Goal: Find specific page/section: Find specific page/section

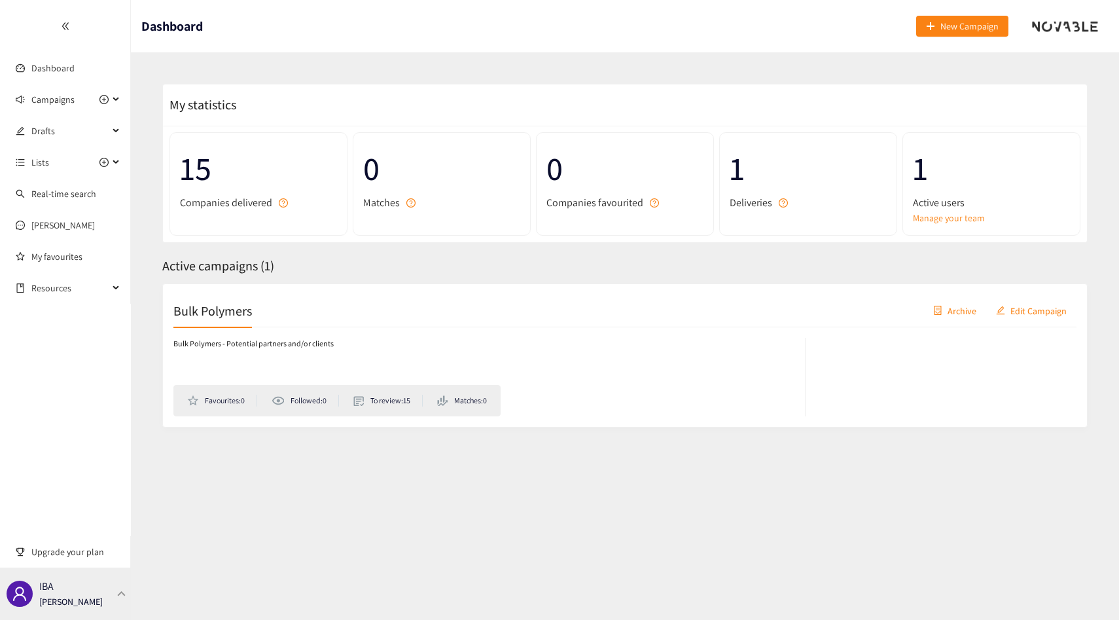
click at [94, 591] on div "IBA [PERSON_NAME]" at bounding box center [70, 594] width 63 height 20
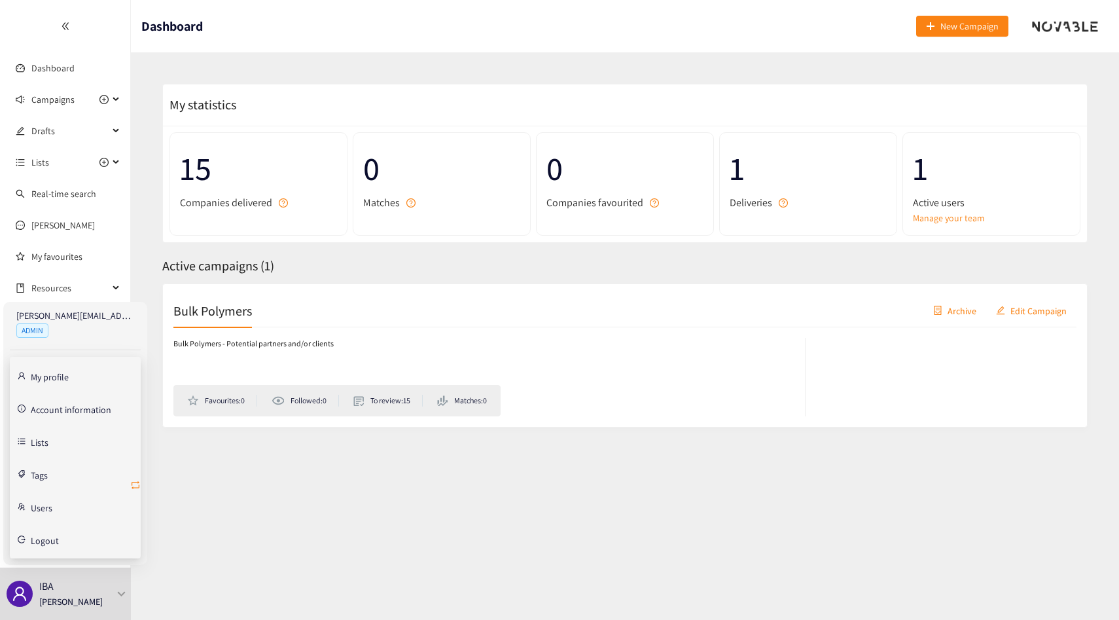
click at [137, 486] on icon "retweet" at bounding box center [135, 485] width 10 height 10
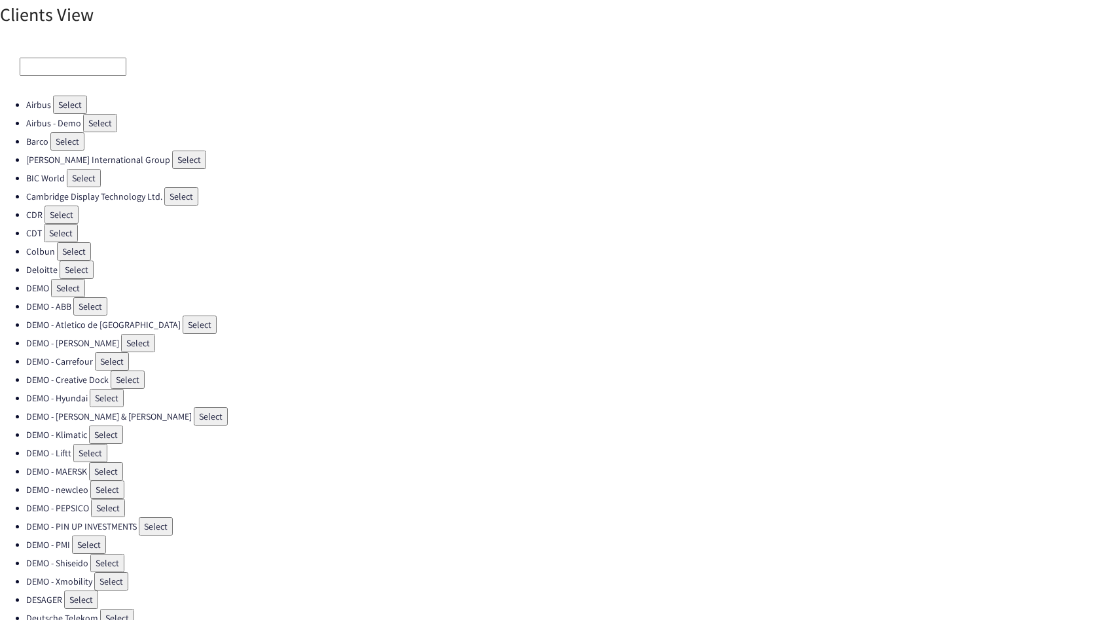
click at [60, 65] on input at bounding box center [73, 67] width 107 height 18
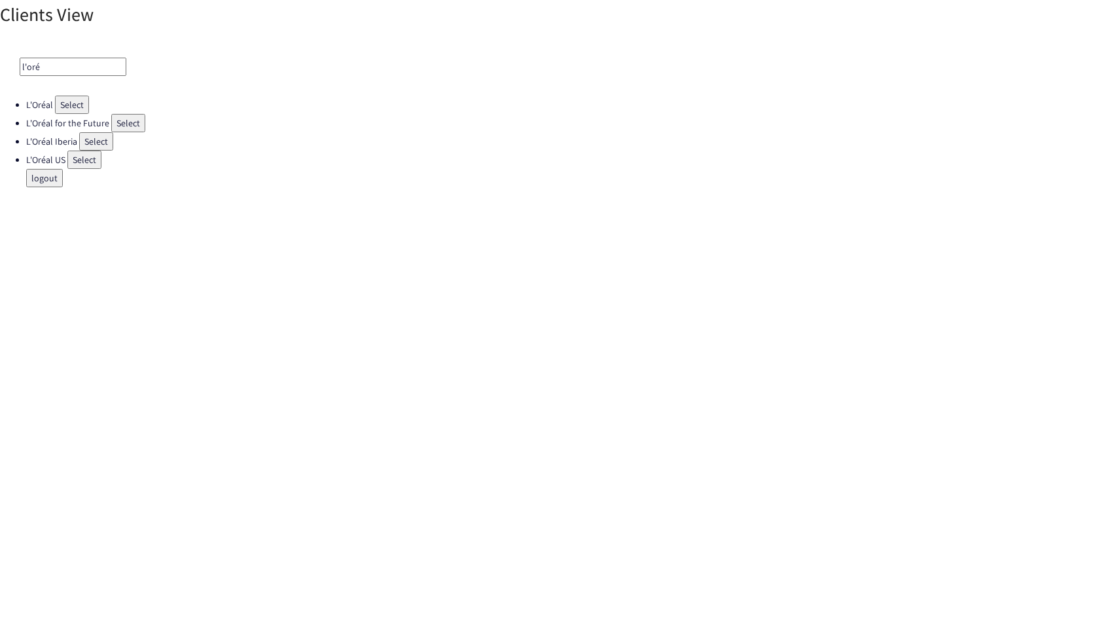
type input "l'oré"
click at [67, 108] on button "Select" at bounding box center [72, 105] width 34 height 18
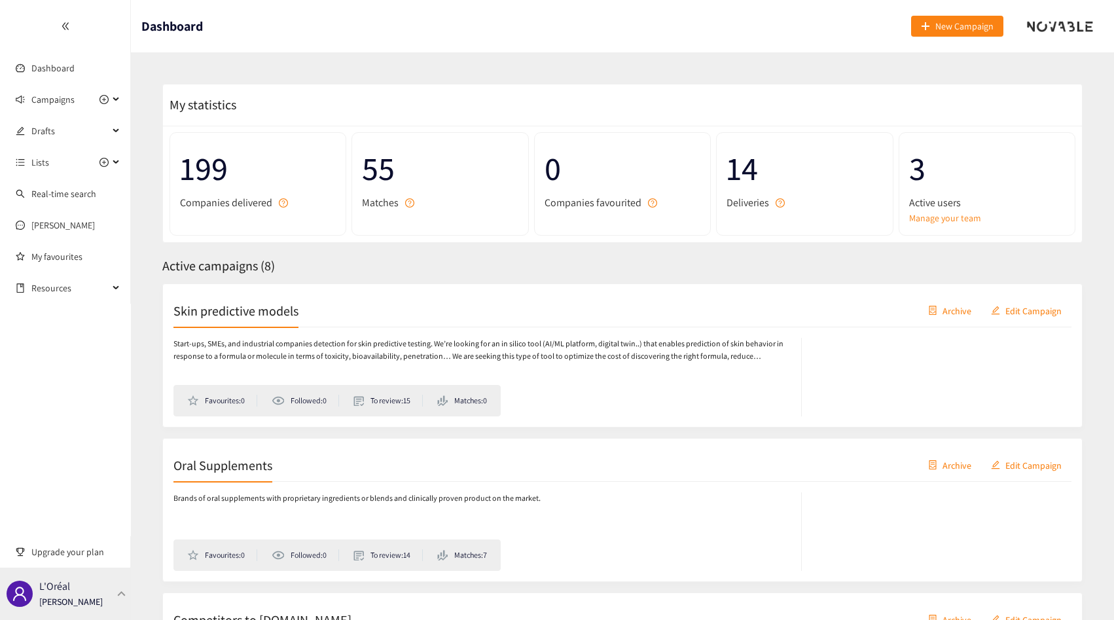
click at [73, 580] on div "L'Oréal [PERSON_NAME]" at bounding box center [65, 593] width 131 height 52
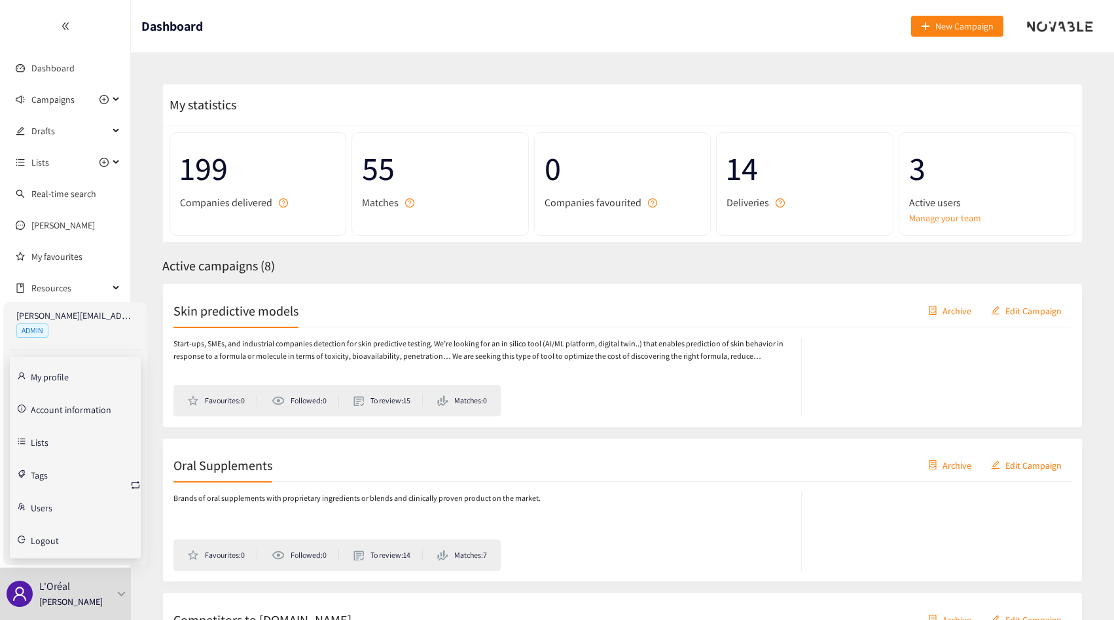
click at [71, 402] on link "Account information" at bounding box center [71, 408] width 80 height 12
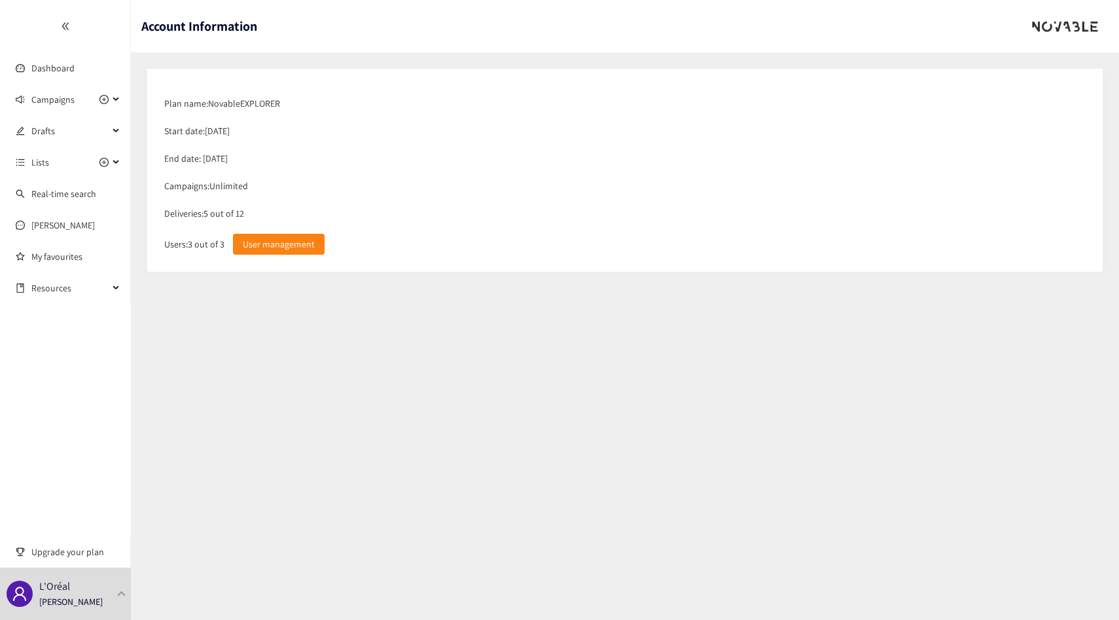
click at [230, 209] on div "Deliveries: 5 out of 12" at bounding box center [625, 213] width 934 height 27
click at [238, 209] on div "Deliveries: 5 out of 12" at bounding box center [625, 213] width 934 height 27
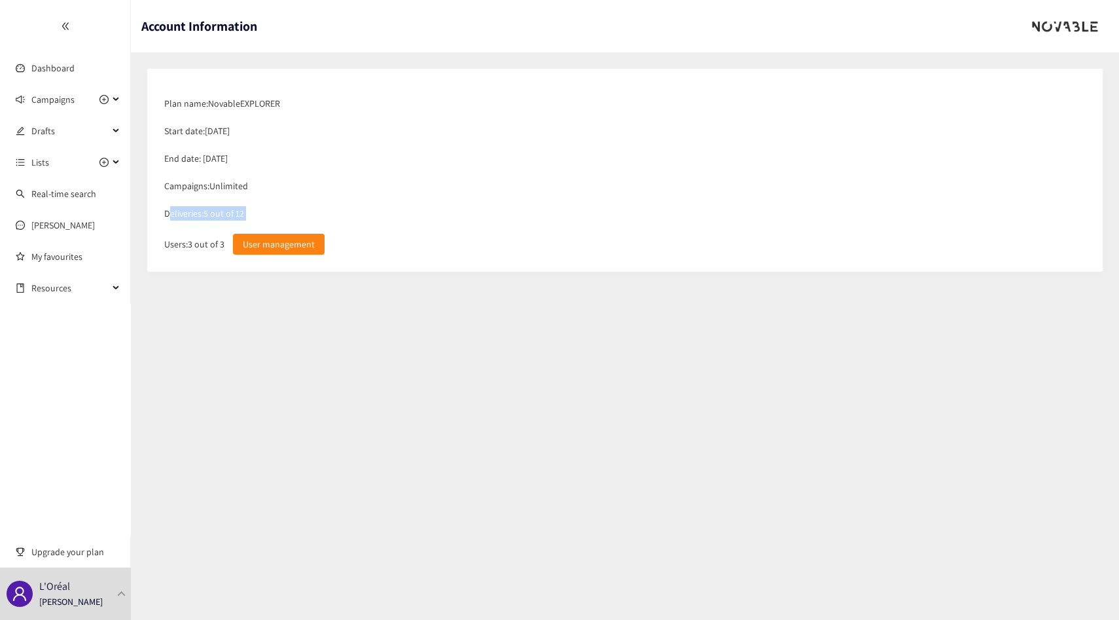
click at [238, 209] on div "Deliveries: 5 out of 12" at bounding box center [625, 213] width 934 height 27
click at [249, 209] on div "Deliveries: 5 out of 12" at bounding box center [625, 213] width 934 height 27
click at [236, 209] on div "Deliveries: 5 out of 12" at bounding box center [625, 213] width 934 height 27
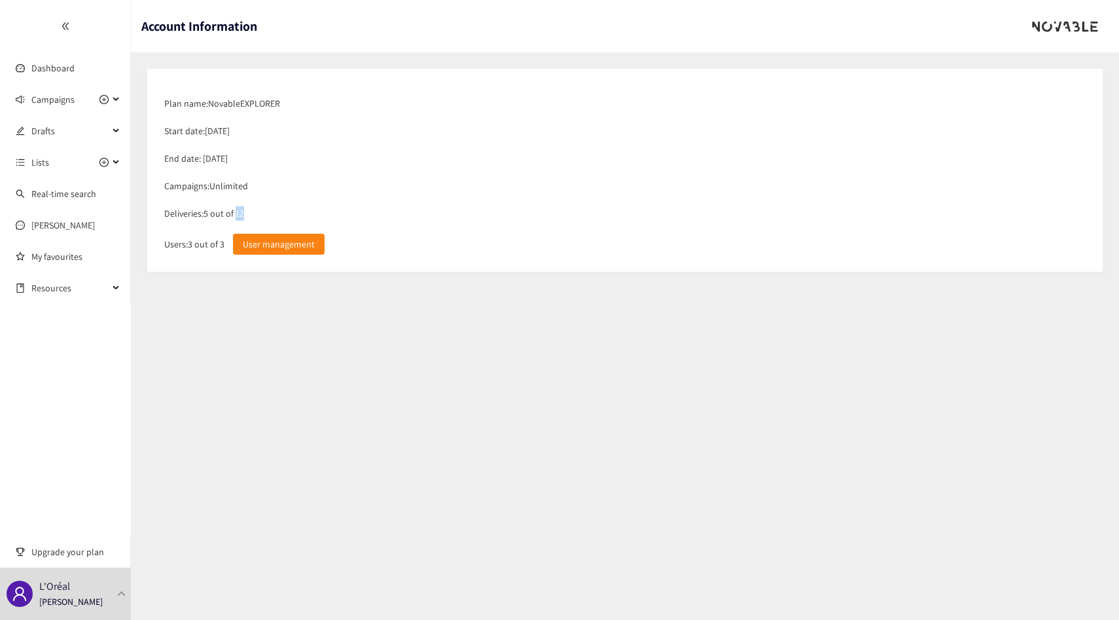
click at [236, 209] on div "Deliveries: 5 out of 12" at bounding box center [625, 213] width 934 height 27
click at [256, 209] on div "Deliveries: 5 out of 12" at bounding box center [625, 213] width 934 height 27
drag, startPoint x: 256, startPoint y: 209, endPoint x: 310, endPoint y: 209, distance: 54.3
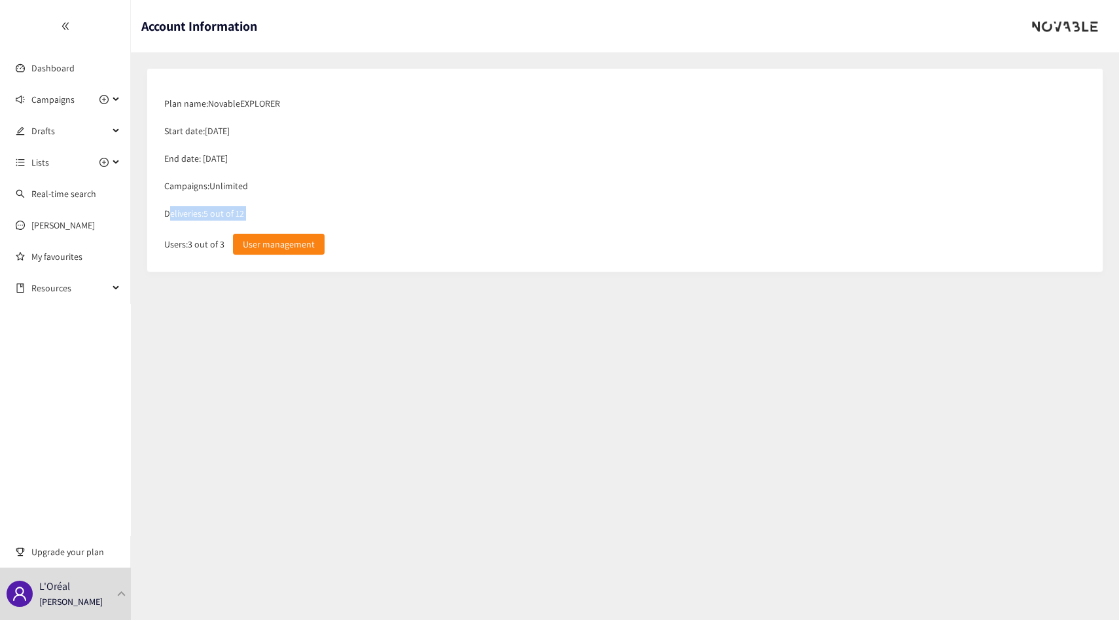
click at [256, 209] on div "Deliveries: 5 out of 12" at bounding box center [625, 213] width 934 height 27
click at [324, 209] on div "Deliveries: 5 out of 12" at bounding box center [625, 213] width 934 height 27
